Goal: Task Accomplishment & Management: Manage account settings

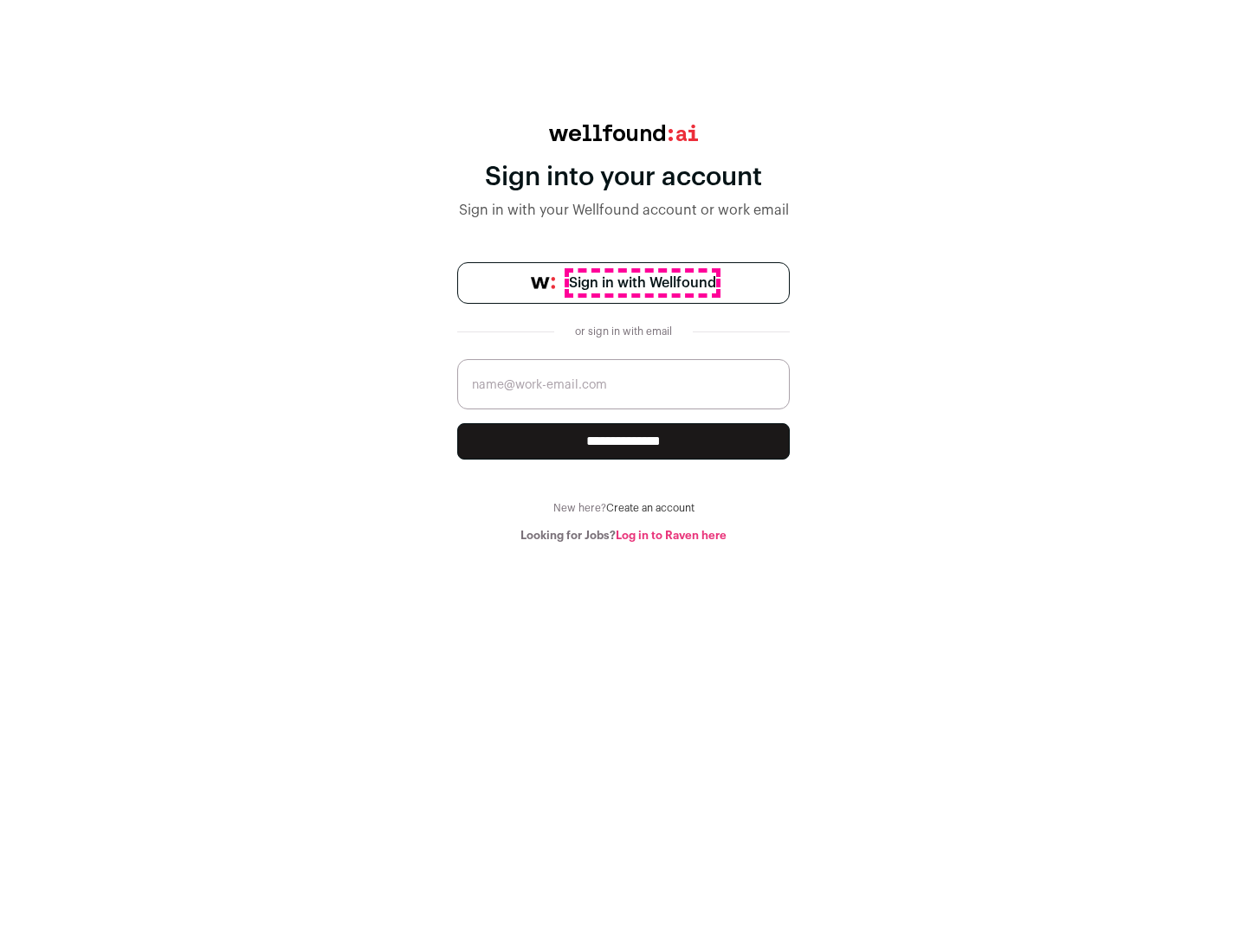
click at [642, 283] on span "Sign in with Wellfound" at bounding box center [642, 283] width 147 height 21
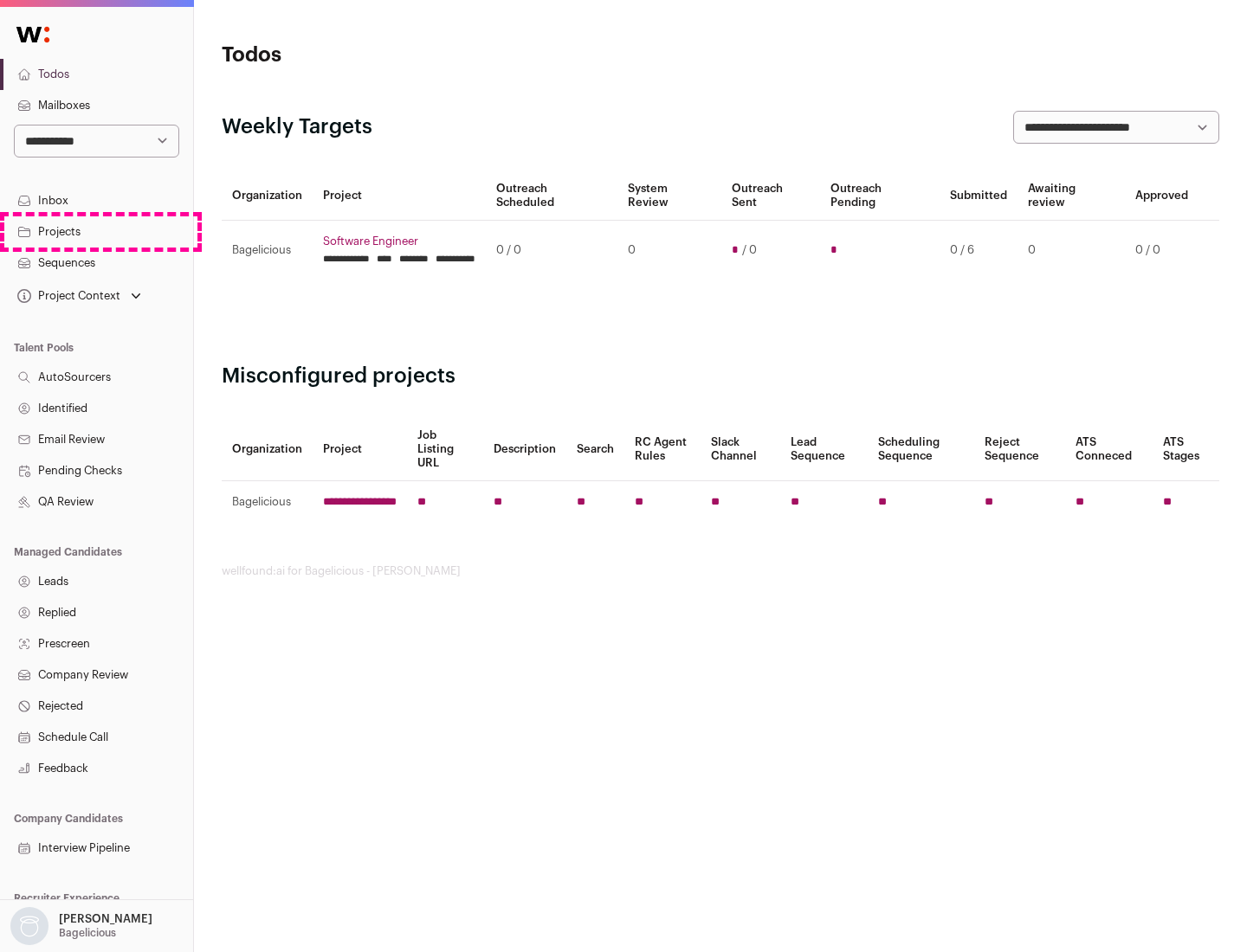
click at [96, 231] on link "Projects" at bounding box center [96, 231] width 193 height 31
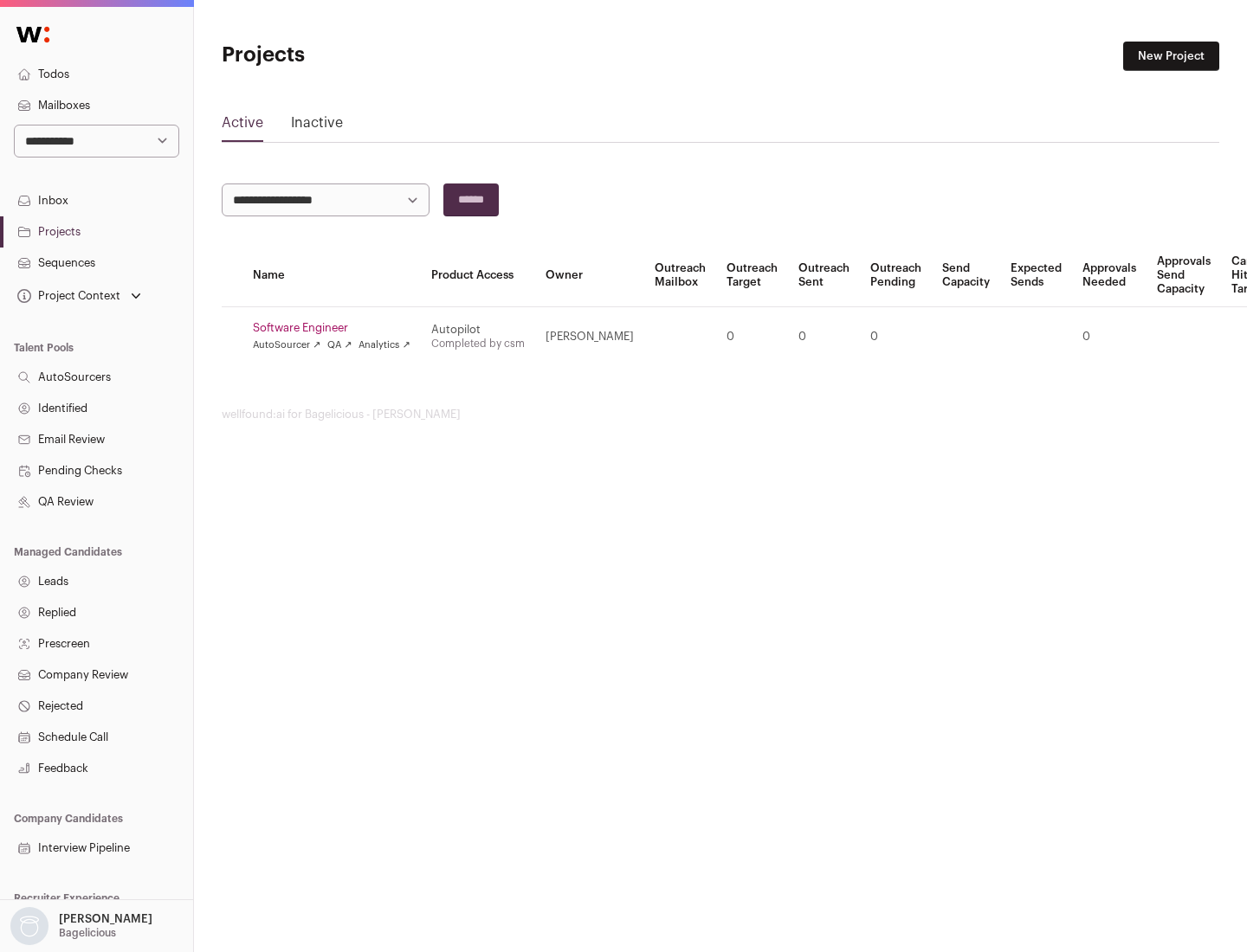
click at [336, 328] on link "Software Engineer" at bounding box center [331, 328] width 158 height 14
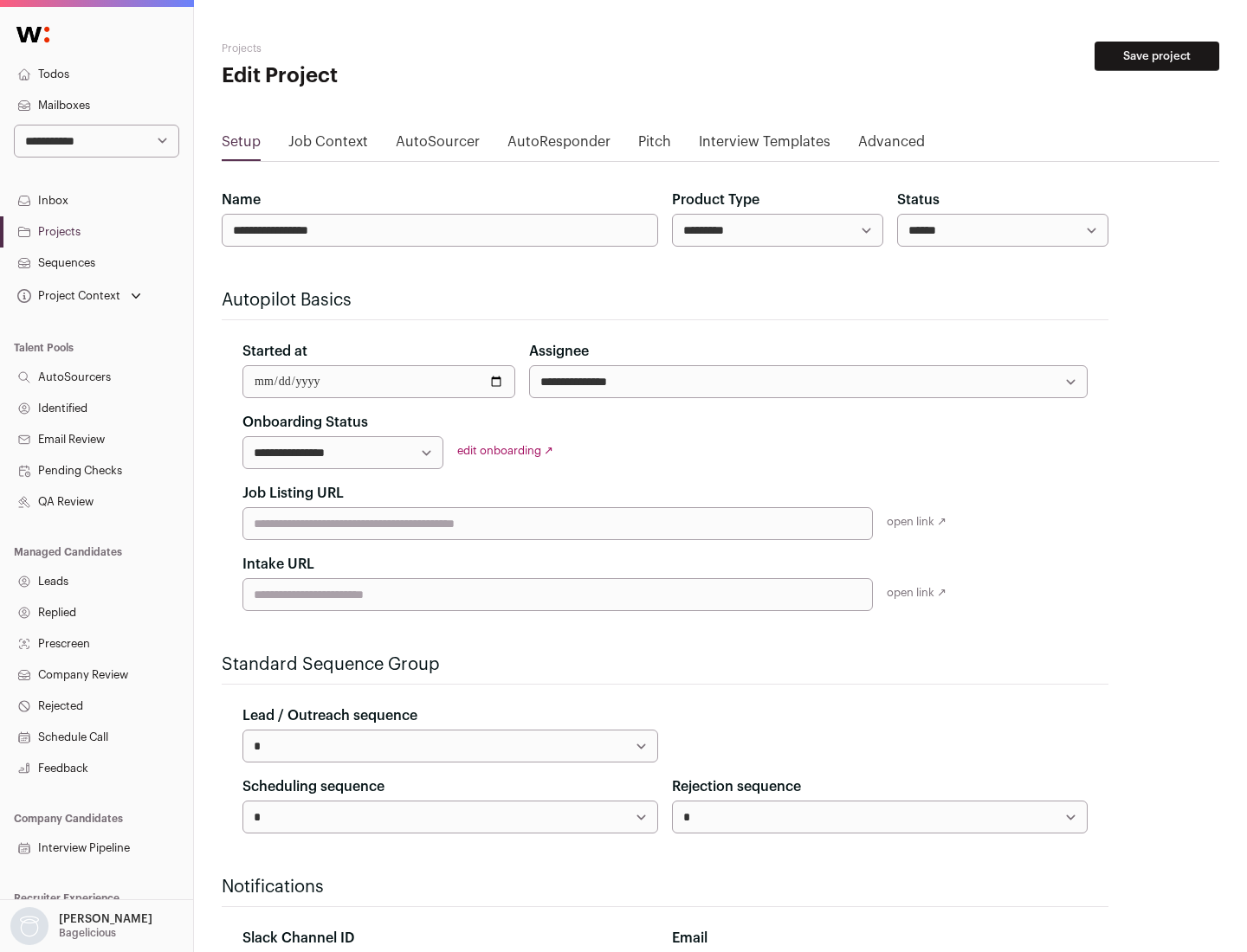
click at [1157, 57] on button "Save project" at bounding box center [1157, 57] width 125 height 30
